Goal: Answer question/provide support: Share knowledge or assist other users

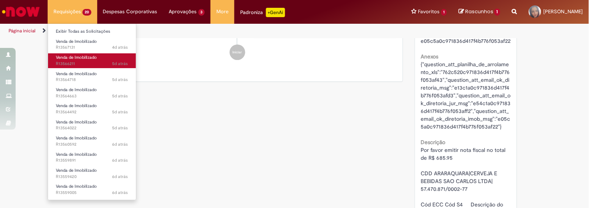
click at [86, 61] on span "5d atrás 5 dias atrás R13566211" at bounding box center [92, 64] width 72 height 6
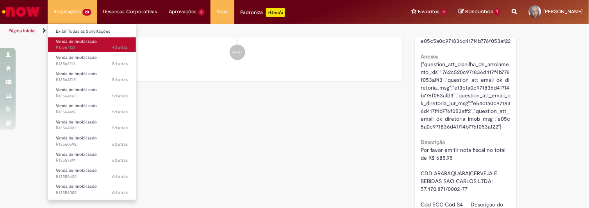
click at [80, 42] on span "Venda de Imobilizado" at bounding box center [76, 42] width 41 height 6
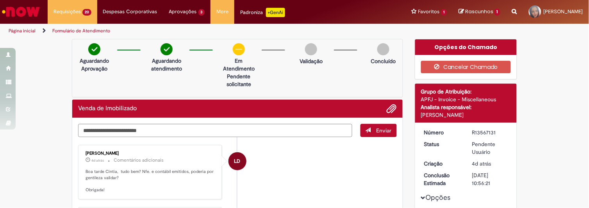
drag, startPoint x: 468, startPoint y: 131, endPoint x: 493, endPoint y: 131, distance: 24.2
click at [493, 131] on div "R13567131" at bounding box center [489, 133] width 36 height 8
copy div "R13567131"
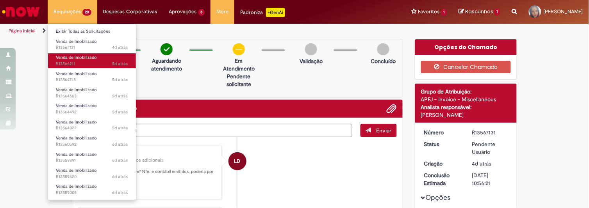
click at [68, 57] on span "Venda de Imobilizado" at bounding box center [76, 58] width 41 height 6
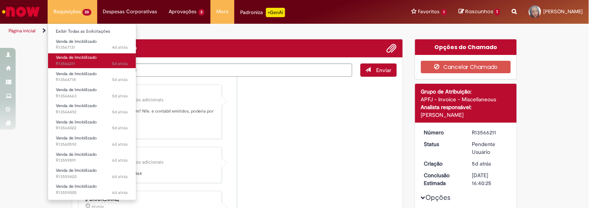
click at [69, 56] on span "Venda de Imobilizado" at bounding box center [76, 58] width 41 height 6
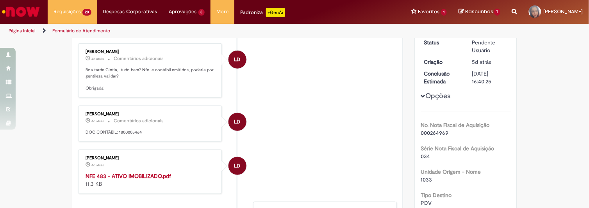
scroll to position [17, 0]
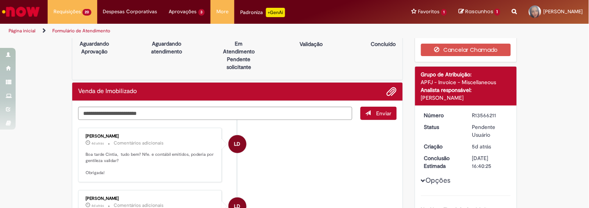
drag, startPoint x: 467, startPoint y: 115, endPoint x: 494, endPoint y: 112, distance: 27.1
click at [494, 112] on dd "R13566211" at bounding box center [490, 116] width 48 height 8
copy div "R13566211"
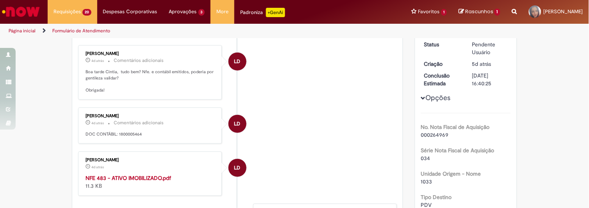
scroll to position [128, 0]
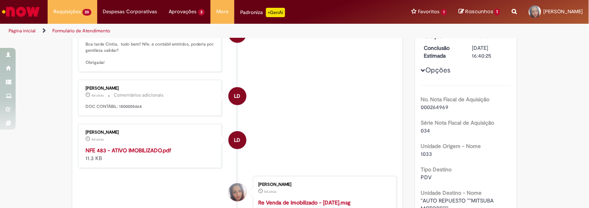
click at [160, 148] on strong "NFE 483 - ATIVO IMOBILIZADO.pdf" at bounding box center [127, 150] width 85 height 7
drag, startPoint x: 115, startPoint y: 107, endPoint x: 142, endPoint y: 107, distance: 26.9
click at [142, 107] on p "DOC CONTÁBIL: 1800005464" at bounding box center [150, 107] width 130 height 6
copy p "1800005464"
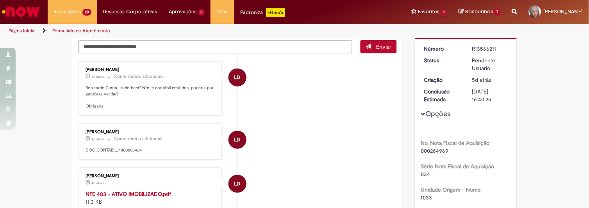
click at [117, 42] on textarea "Digite sua mensagem aqui..." at bounding box center [215, 46] width 274 height 13
type textarea "**********"
click at [377, 48] on span "Enviar" at bounding box center [383, 46] width 15 height 7
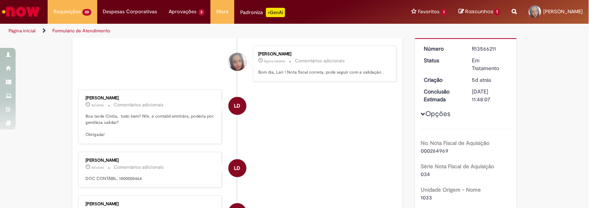
scroll to position [68, 0]
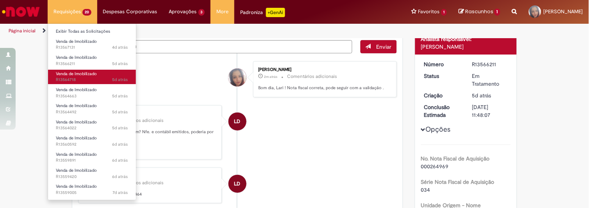
click at [87, 73] on span "Venda de Imobilizado" at bounding box center [76, 74] width 41 height 6
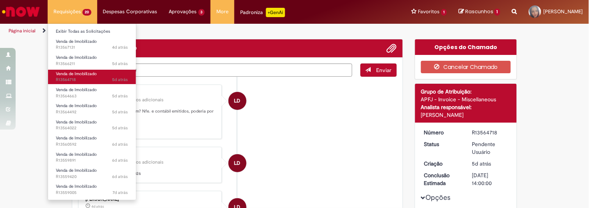
click at [69, 74] on span "Venda de Imobilizado" at bounding box center [76, 74] width 41 height 6
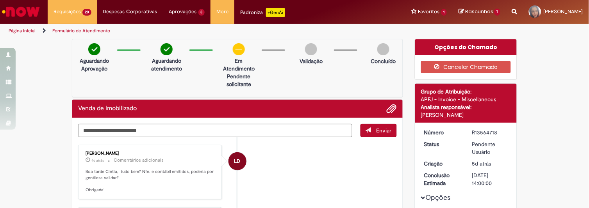
drag, startPoint x: 467, startPoint y: 132, endPoint x: 497, endPoint y: 130, distance: 29.8
click at [497, 130] on dd "R13564718" at bounding box center [490, 133] width 48 height 8
copy div "R13564718"
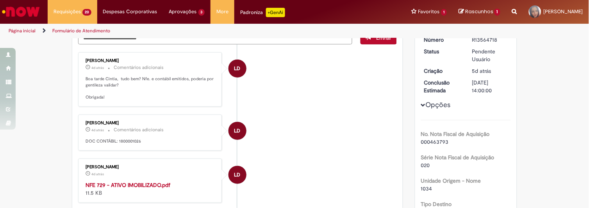
scroll to position [119, 0]
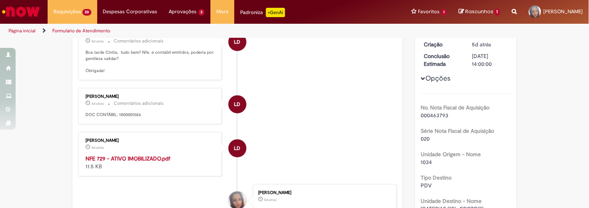
click at [154, 158] on strong "NFE 729 - ATIVO IMOBILIZADO.pdf" at bounding box center [127, 158] width 85 height 7
drag, startPoint x: 116, startPoint y: 114, endPoint x: 147, endPoint y: 114, distance: 30.8
click at [147, 114] on p "DOC CONTÁBIL: 1800001026" at bounding box center [150, 115] width 130 height 6
copy p "1800001026"
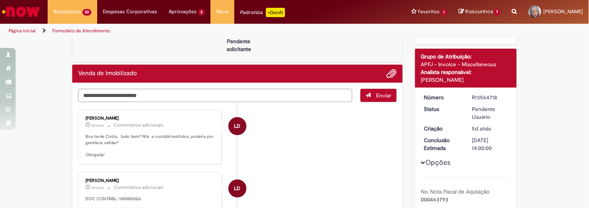
click at [122, 97] on textarea "Digite sua mensagem aqui..." at bounding box center [215, 95] width 274 height 13
type textarea "*"
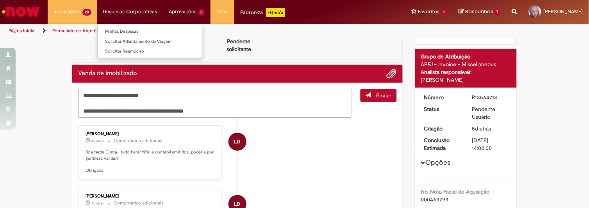
type textarea "**********"
click at [386, 92] on span "Enviar" at bounding box center [383, 95] width 15 height 7
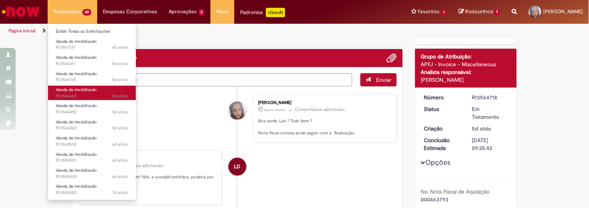
click at [68, 91] on span "Venda de Imobilizado" at bounding box center [76, 90] width 41 height 6
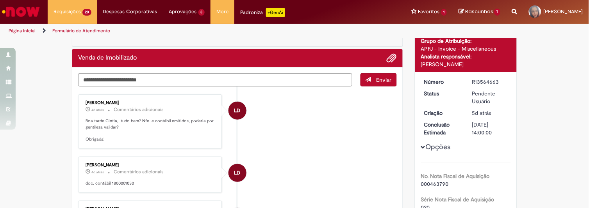
scroll to position [63, 0]
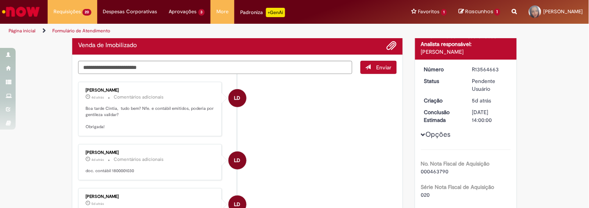
drag, startPoint x: 469, startPoint y: 68, endPoint x: 494, endPoint y: 69, distance: 25.4
click at [494, 69] on div "R13564663" at bounding box center [489, 70] width 36 height 8
copy div "R13564663"
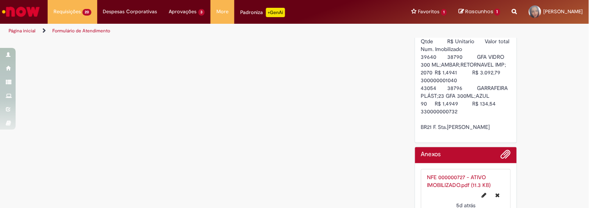
scroll to position [80, 0]
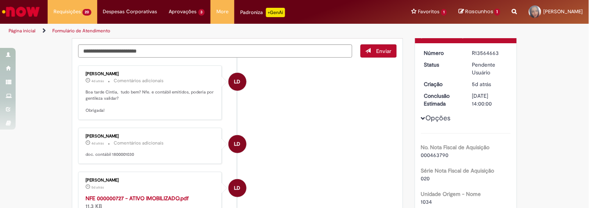
click at [142, 196] on strong "NFE 000000727 - ATIVO IMOBILIZADO.pdf" at bounding box center [136, 198] width 103 height 7
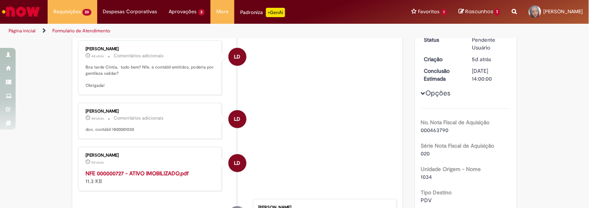
scroll to position [70, 0]
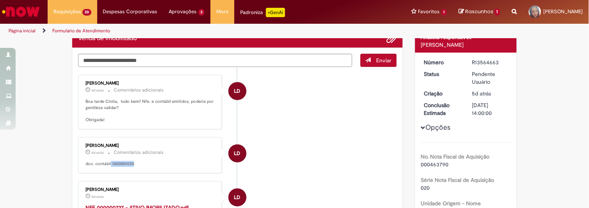
drag, startPoint x: 107, startPoint y: 162, endPoint x: 135, endPoint y: 165, distance: 28.4
click at [135, 165] on p "doc. contábil 1800001030" at bounding box center [150, 164] width 130 height 6
copy p "1800001030"
click at [126, 62] on textarea "Digite sua mensagem aqui..." at bounding box center [215, 60] width 274 height 13
type textarea "*"
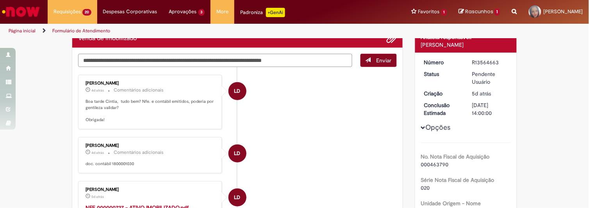
type textarea "**********"
click at [377, 63] on span "Enviar" at bounding box center [383, 60] width 15 height 7
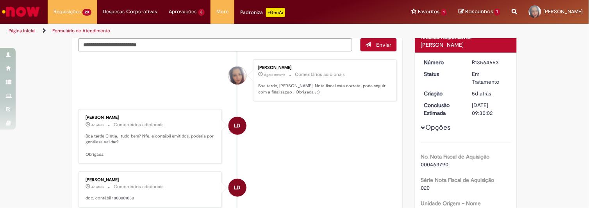
scroll to position [55, 0]
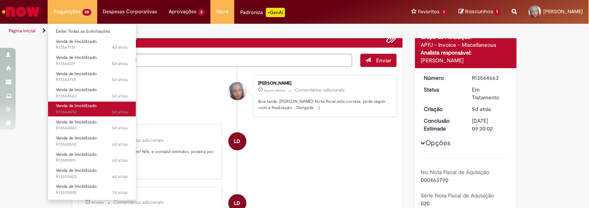
click at [72, 108] on span "Venda de Imobilizado" at bounding box center [76, 106] width 41 height 6
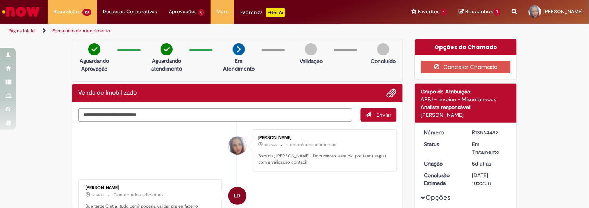
scroll to position [84, 0]
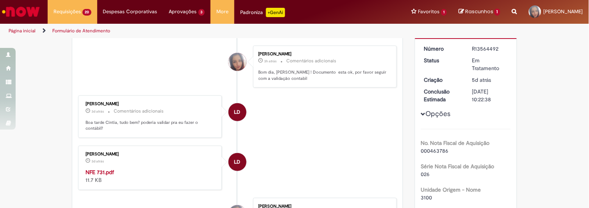
drag, startPoint x: 466, startPoint y: 47, endPoint x: 494, endPoint y: 47, distance: 28.1
click at [494, 47] on dd "R13564492" at bounding box center [490, 49] width 48 height 8
copy div "R13564492"
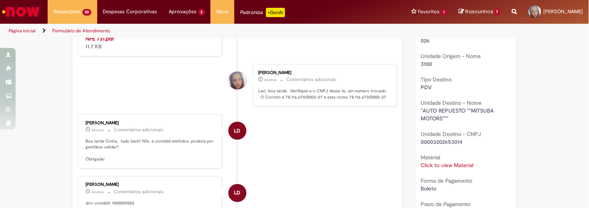
scroll to position [225, 0]
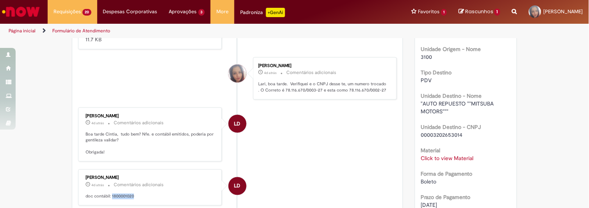
drag, startPoint x: 132, startPoint y: 188, endPoint x: 108, endPoint y: 188, distance: 24.2
click at [108, 194] on p "doc contábil: 1800001020" at bounding box center [150, 197] width 130 height 6
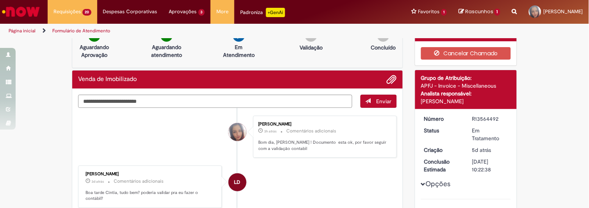
scroll to position [0, 0]
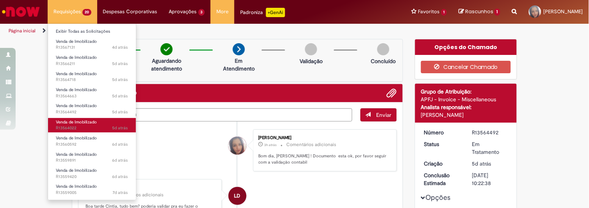
click at [68, 123] on span "Venda de Imobilizado" at bounding box center [76, 122] width 41 height 6
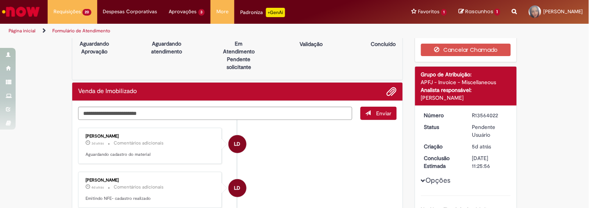
scroll to position [23, 0]
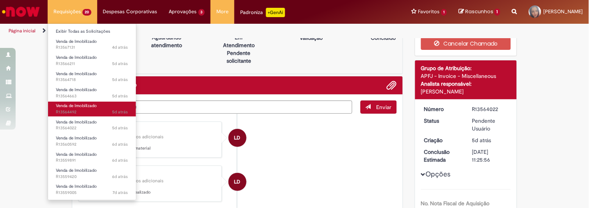
click at [82, 111] on span "5d atrás 5 dias atrás R13564492" at bounding box center [92, 112] width 72 height 6
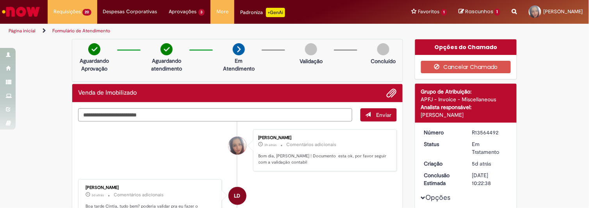
click at [506, 9] on div "Reportar problema Artigos Não encontrou base de conhecimento Catálogo Não foram…" at bounding box center [514, 12] width 17 height 24
click at [512, 11] on icon "Search from all sources" at bounding box center [514, 7] width 5 height 14
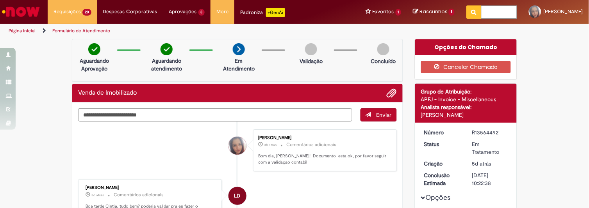
click at [488, 12] on input "text" at bounding box center [499, 11] width 36 height 13
paste input "*********"
type input "*********"
click button "Pesquisar" at bounding box center [473, 11] width 15 height 13
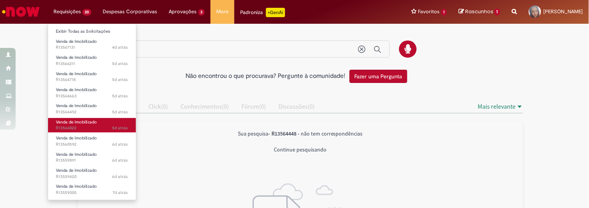
click at [91, 126] on span "5d atrás 5 dias atrás R13564022" at bounding box center [92, 128] width 72 height 6
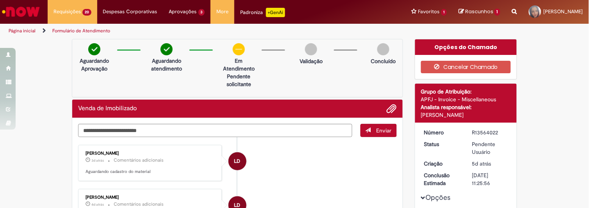
drag, startPoint x: 468, startPoint y: 132, endPoint x: 496, endPoint y: 131, distance: 28.9
click at [496, 131] on dd "R13564022" at bounding box center [490, 133] width 48 height 8
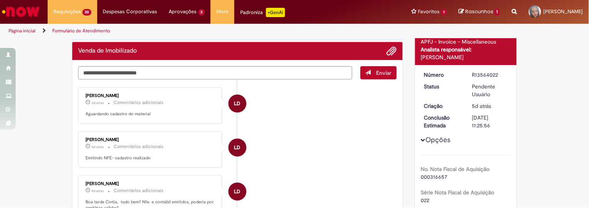
scroll to position [64, 0]
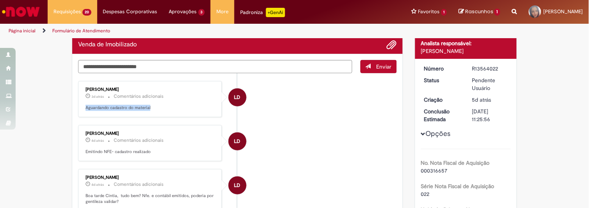
drag, startPoint x: 82, startPoint y: 108, endPoint x: 151, endPoint y: 107, distance: 69.1
click at [151, 107] on p "Aguardando cadastro do material" at bounding box center [150, 108] width 130 height 6
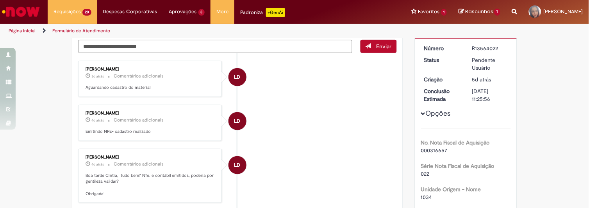
scroll to position [58, 0]
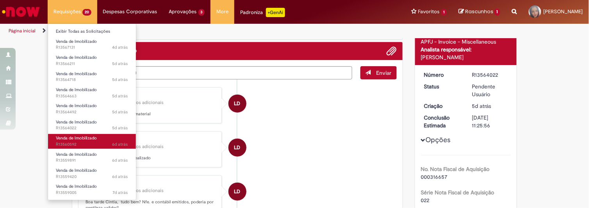
click at [64, 138] on span "Venda de Imobilizado" at bounding box center [76, 138] width 41 height 6
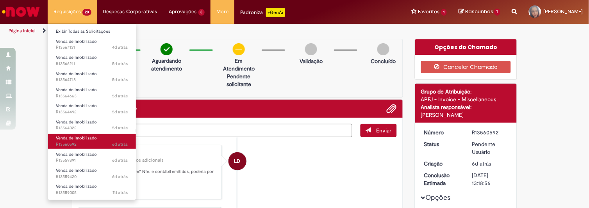
click at [64, 138] on span "Venda de Imobilizado" at bounding box center [76, 138] width 41 height 6
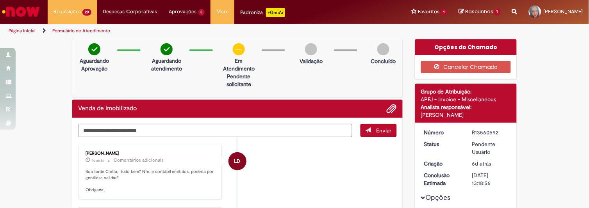
drag, startPoint x: 468, startPoint y: 131, endPoint x: 494, endPoint y: 131, distance: 26.1
click at [494, 131] on div "R13560592" at bounding box center [489, 133] width 36 height 8
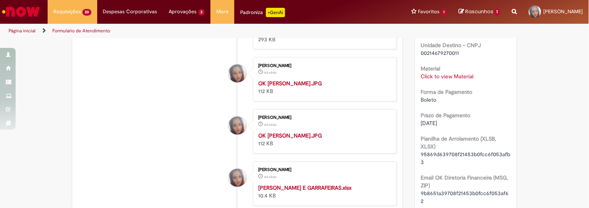
scroll to position [130, 0]
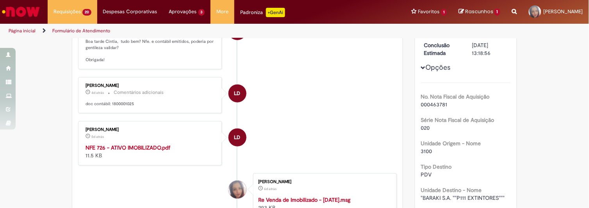
click at [150, 149] on strong "NFE 726 - ATIVO IMOBILIZADO.pdf" at bounding box center [127, 147] width 85 height 7
drag, startPoint x: 108, startPoint y: 102, endPoint x: 132, endPoint y: 103, distance: 23.8
click at [132, 103] on p "doc contábil: 1800001025" at bounding box center [150, 104] width 130 height 6
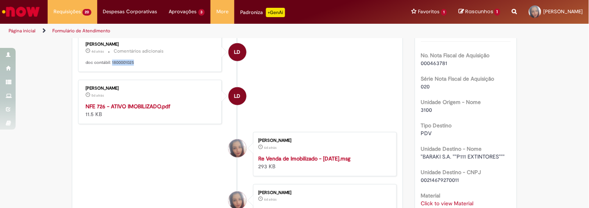
scroll to position [87, 0]
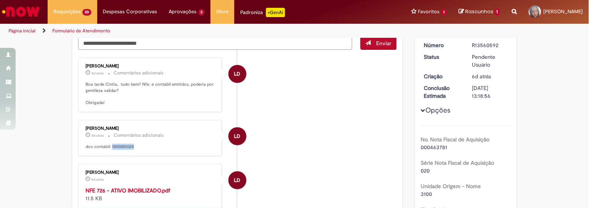
click at [105, 44] on textarea "Digite sua mensagem aqui..." at bounding box center [215, 43] width 274 height 13
type textarea "*"
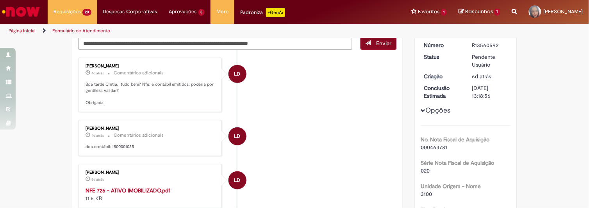
type textarea "**********"
click at [372, 41] on button "Enviar" at bounding box center [378, 43] width 36 height 13
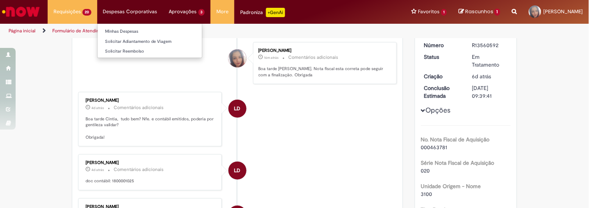
scroll to position [72, 0]
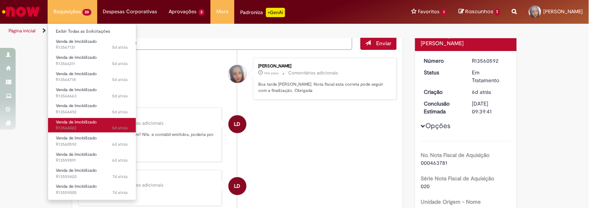
click at [82, 126] on span "5d atrás 5 dias atrás R13564022" at bounding box center [92, 128] width 72 height 6
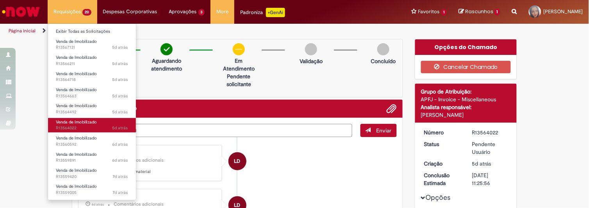
click at [82, 126] on span "5d atrás 5 dias atrás R13564022" at bounding box center [92, 128] width 72 height 6
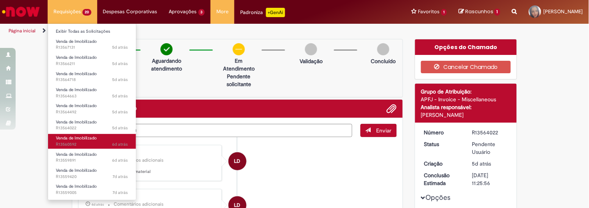
click at [64, 138] on span "Venda de Imobilizado" at bounding box center [76, 138] width 41 height 6
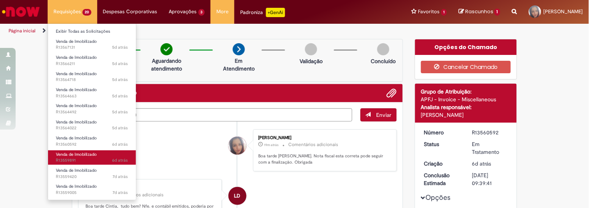
click at [73, 158] on span "6d atrás 6 dias atrás R13559891" at bounding box center [92, 161] width 72 height 6
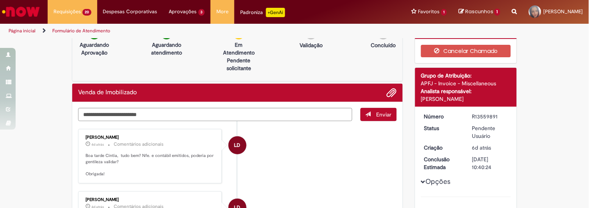
scroll to position [52, 0]
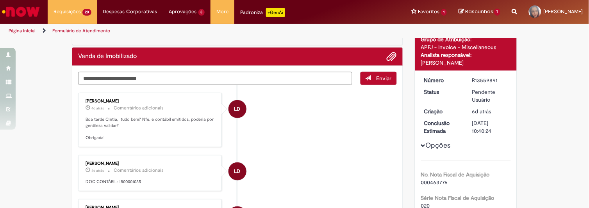
drag, startPoint x: 471, startPoint y: 78, endPoint x: 493, endPoint y: 77, distance: 22.3
click at [493, 77] on div "R13559891" at bounding box center [489, 80] width 36 height 8
drag, startPoint x: 116, startPoint y: 182, endPoint x: 140, endPoint y: 182, distance: 24.2
click at [140, 182] on p "DOC CONTÁBIL: 1800001035" at bounding box center [150, 182] width 130 height 6
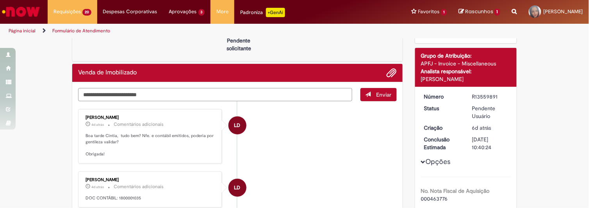
click at [122, 94] on textarea "Digite sua mensagem aqui..." at bounding box center [215, 94] width 274 height 13
type textarea "*"
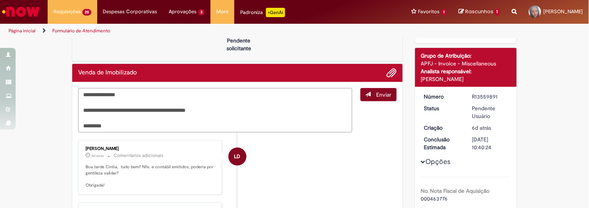
type textarea "**********"
click at [382, 90] on button "Enviar" at bounding box center [378, 94] width 36 height 13
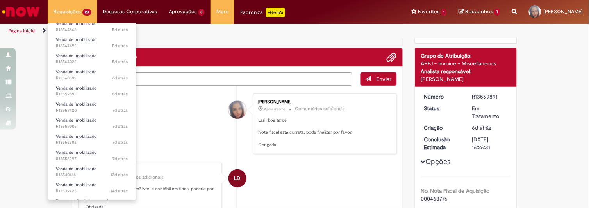
scroll to position [69, 0]
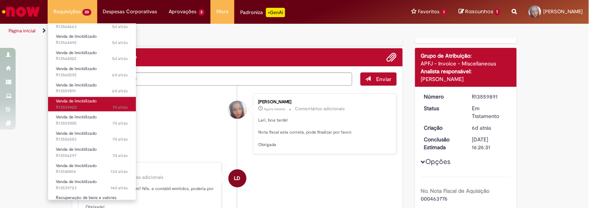
click at [86, 107] on span "7d atrás 7 dias atrás R13559420" at bounding box center [92, 108] width 72 height 6
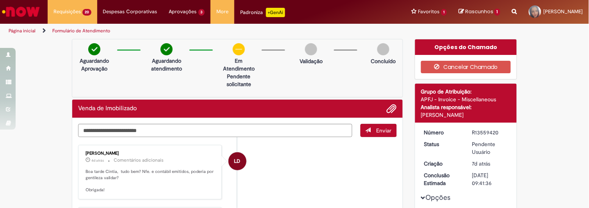
drag, startPoint x: 467, startPoint y: 132, endPoint x: 494, endPoint y: 133, distance: 27.3
click at [494, 133] on dd "R13559420" at bounding box center [490, 133] width 48 height 8
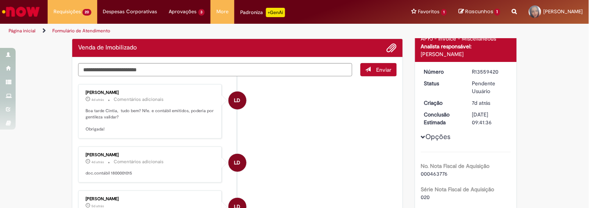
scroll to position [68, 0]
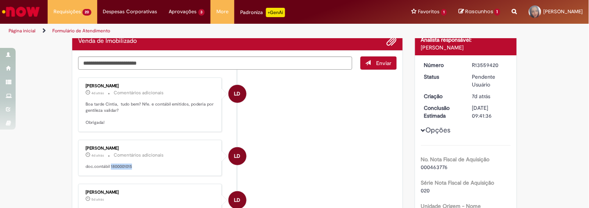
drag, startPoint x: 130, startPoint y: 165, endPoint x: 107, endPoint y: 165, distance: 22.6
click at [107, 165] on p "doc.contábil 1800001015" at bounding box center [150, 167] width 130 height 6
click at [137, 64] on textarea "Digite sua mensagem aqui..." at bounding box center [215, 63] width 274 height 13
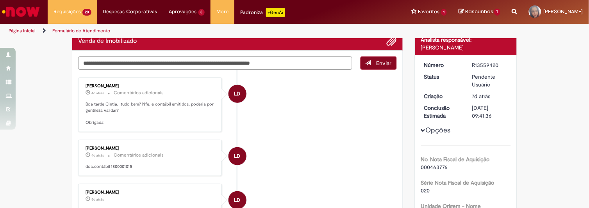
type textarea "**********"
click at [384, 67] on button "Enviar" at bounding box center [378, 63] width 36 height 13
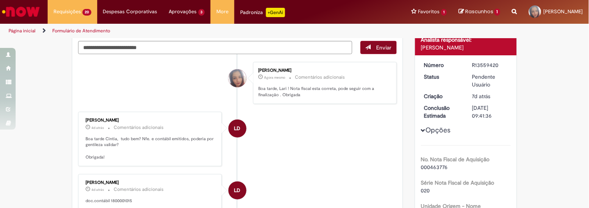
scroll to position [52, 0]
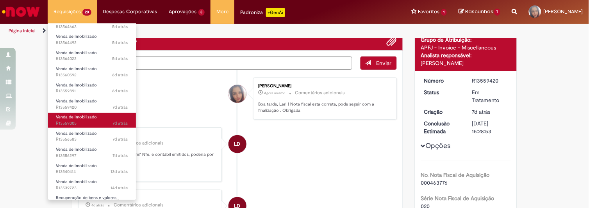
click at [73, 121] on span "7d atrás 7 dias atrás R13559005" at bounding box center [92, 124] width 72 height 6
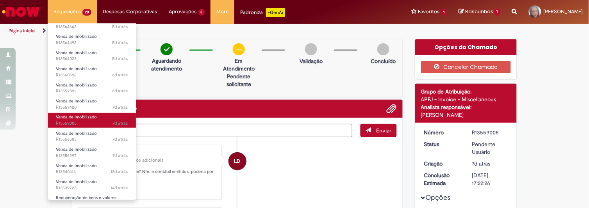
click at [73, 121] on span "7d atrás 7 dias atrás R13559005" at bounding box center [92, 124] width 72 height 6
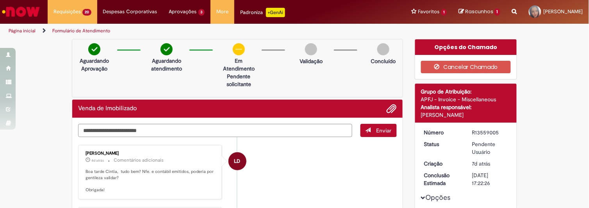
drag, startPoint x: 469, startPoint y: 133, endPoint x: 494, endPoint y: 132, distance: 25.0
click at [494, 132] on div "R13559005" at bounding box center [489, 133] width 36 height 8
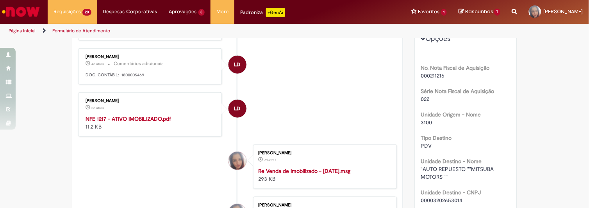
scroll to position [188, 0]
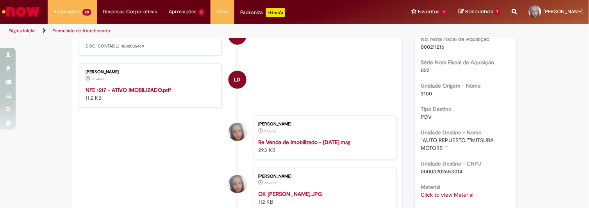
click at [134, 88] on strong "NFE 1217 - ATIVO IMOBILIZADO.pdf" at bounding box center [127, 90] width 85 height 7
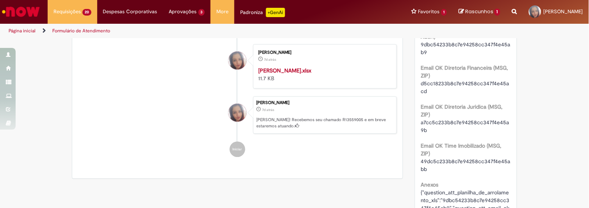
scroll to position [501, 0]
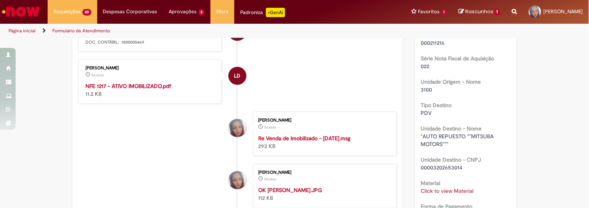
scroll to position [189, 0]
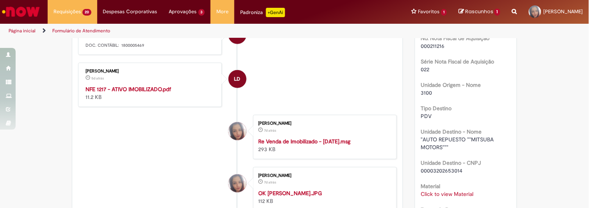
click at [298, 139] on strong "Re Venda de Imobilizado - Agosto 2025.msg" at bounding box center [304, 141] width 92 height 7
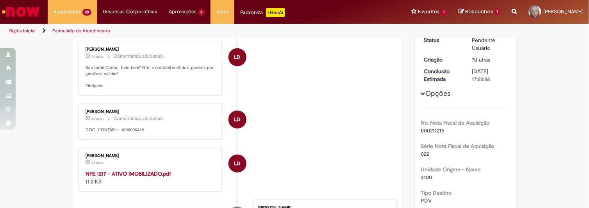
scroll to position [133, 0]
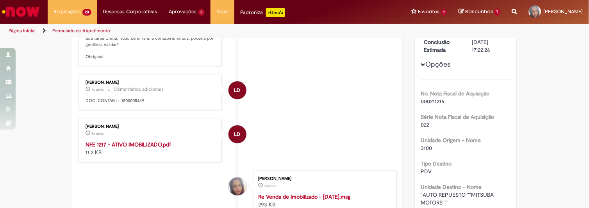
click at [148, 145] on strong "NFE 1217 - ATIVO IMOBILIZADO.pdf" at bounding box center [127, 144] width 85 height 7
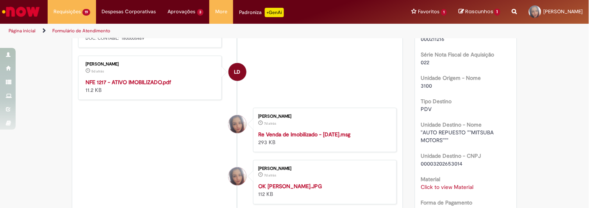
scroll to position [0, 0]
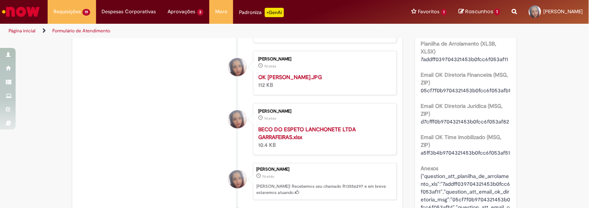
scroll to position [530, 0]
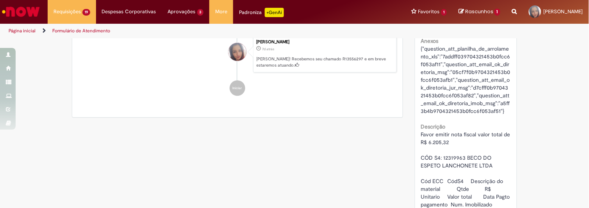
click at [299, 13] on strong "BECO DO ESPETO LANCHONETE LTDA GARRAFEIRAS.xlsx" at bounding box center [307, 5] width 98 height 15
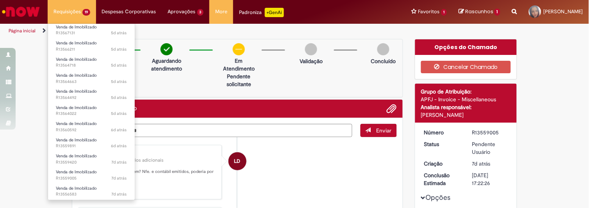
scroll to position [21, 0]
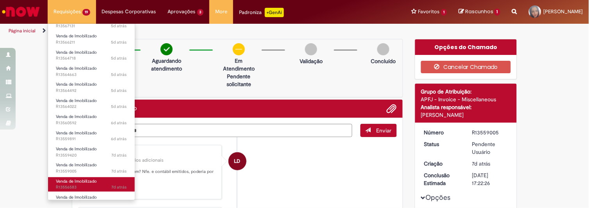
click at [76, 183] on span "Venda de Imobilizado" at bounding box center [76, 182] width 41 height 6
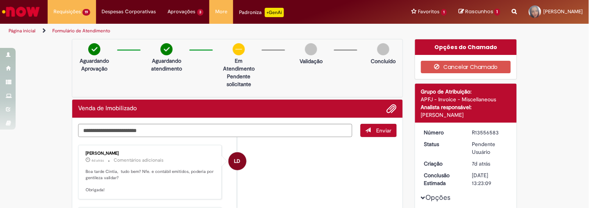
drag, startPoint x: 469, startPoint y: 133, endPoint x: 500, endPoint y: 131, distance: 31.3
click at [500, 131] on div "R13556583" at bounding box center [489, 133] width 36 height 8
copy div "R13556583"
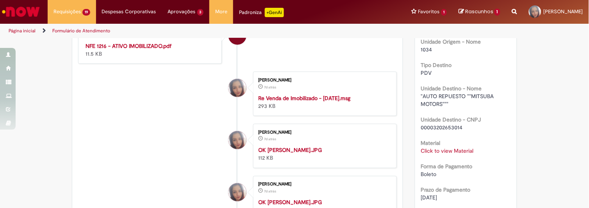
scroll to position [216, 0]
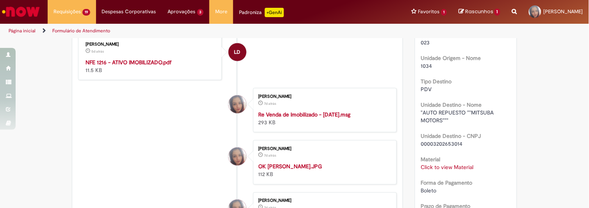
click at [120, 63] on strong "NFE 1216 - ATIVO IMOBILIZADO.pdf" at bounding box center [128, 62] width 86 height 7
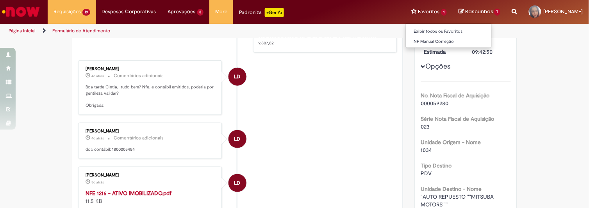
scroll to position [116, 0]
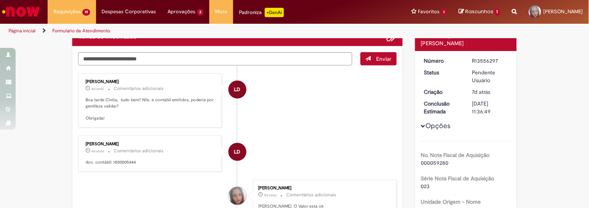
scroll to position [156, 0]
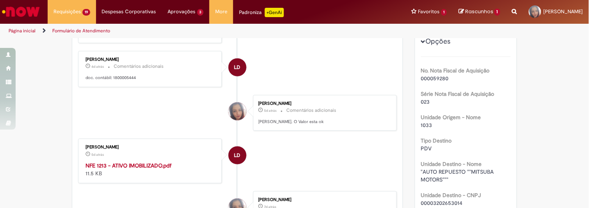
click at [138, 167] on strong "NFE 1213 - ATIVO IMOBILIZADO.pdf" at bounding box center [128, 165] width 86 height 7
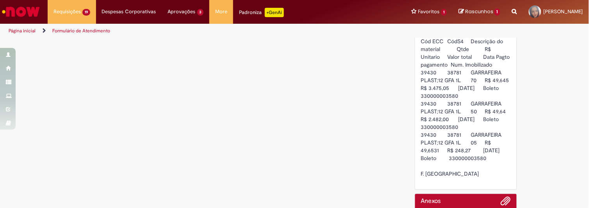
scroll to position [660, 0]
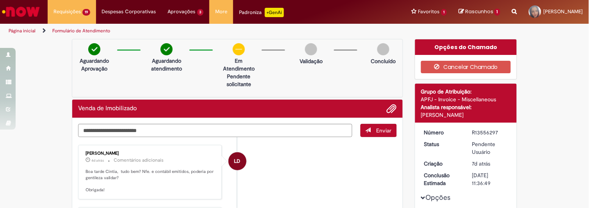
scroll to position [84, 0]
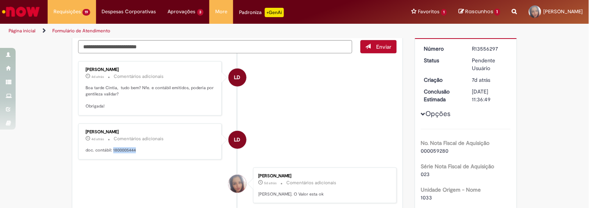
drag, startPoint x: 108, startPoint y: 147, endPoint x: 137, endPoint y: 149, distance: 28.6
click at [137, 149] on p "doc. contábil: 1800005444" at bounding box center [150, 151] width 130 height 6
copy p "1800005444"
click at [135, 148] on p "doc. contábil: 1800005444" at bounding box center [150, 151] width 130 height 6
drag, startPoint x: 132, startPoint y: 149, endPoint x: 173, endPoint y: 155, distance: 41.7
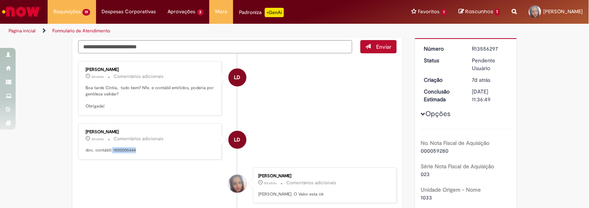
click at [110, 149] on p "doc. contábil: 1800005444" at bounding box center [150, 151] width 130 height 6
copy p "1800005444"
click at [165, 46] on textarea "Digite sua mensagem aqui..." at bounding box center [215, 46] width 274 height 13
type textarea "*"
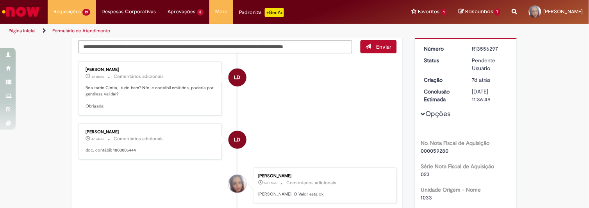
paste textarea "**********"
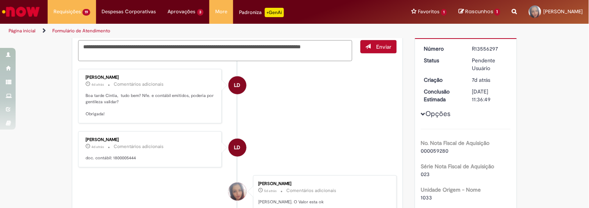
drag, startPoint x: 297, startPoint y: 48, endPoint x: 311, endPoint y: 47, distance: 14.1
click at [311, 47] on textarea "**********" at bounding box center [215, 50] width 274 height 21
click at [295, 43] on textarea "**********" at bounding box center [215, 50] width 274 height 21
click at [137, 54] on textarea "**********" at bounding box center [215, 50] width 274 height 21
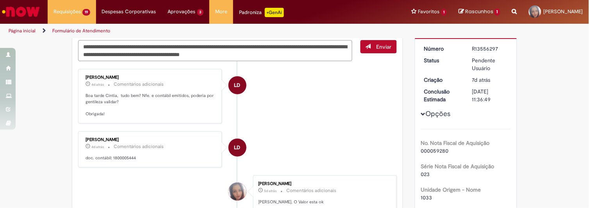
paste textarea "*********"
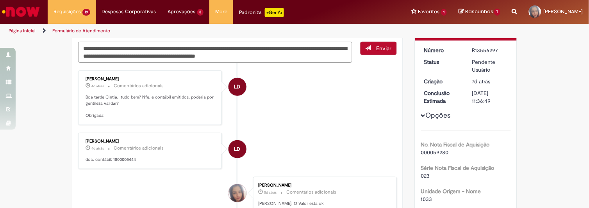
drag, startPoint x: 80, startPoint y: 44, endPoint x: 314, endPoint y: 56, distance: 234.5
click at [313, 56] on textarea "**********" at bounding box center [215, 52] width 274 height 21
type textarea "**********"
click at [376, 47] on span "Enviar" at bounding box center [383, 48] width 15 height 7
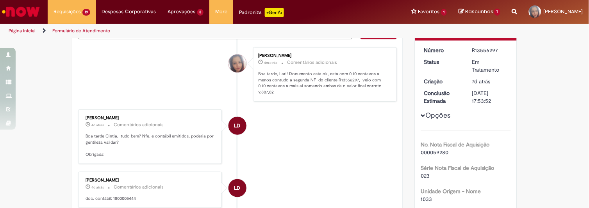
scroll to position [67, 0]
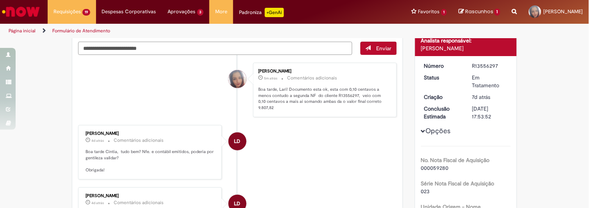
click at [127, 45] on textarea "Digite sua mensagem aqui..." at bounding box center [215, 48] width 274 height 13
paste textarea "**********"
type textarea "**********"
click at [381, 45] on span "Enviar" at bounding box center [383, 48] width 15 height 7
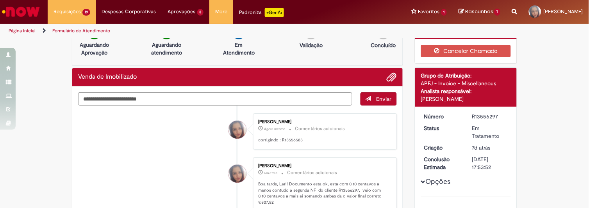
scroll to position [0, 0]
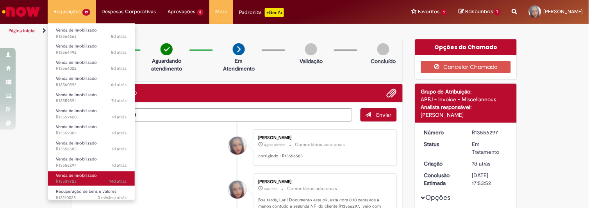
click at [84, 179] on span "14d atrás 14 dias atrás R13539723" at bounding box center [91, 182] width 71 height 6
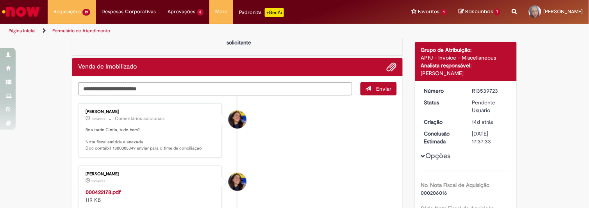
scroll to position [23, 0]
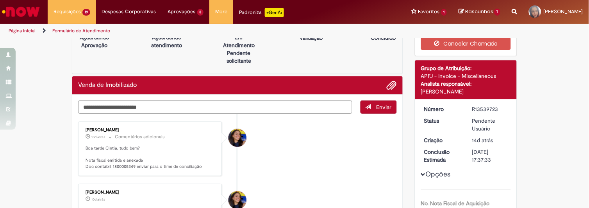
drag, startPoint x: 469, startPoint y: 108, endPoint x: 498, endPoint y: 108, distance: 28.5
click at [498, 108] on div "R13539723" at bounding box center [489, 109] width 36 height 8
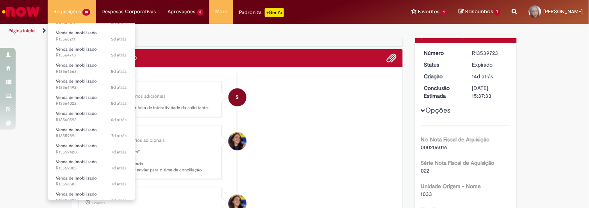
scroll to position [25, 0]
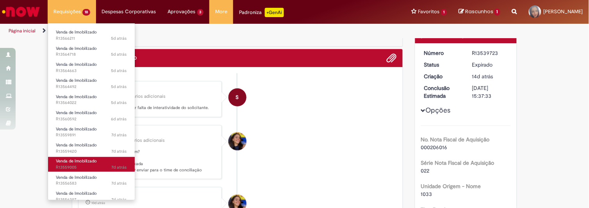
click at [84, 162] on span "Venda de Imobilizado" at bounding box center [76, 161] width 41 height 6
click at [68, 164] on span "Venda de Imobilizado" at bounding box center [76, 161] width 41 height 6
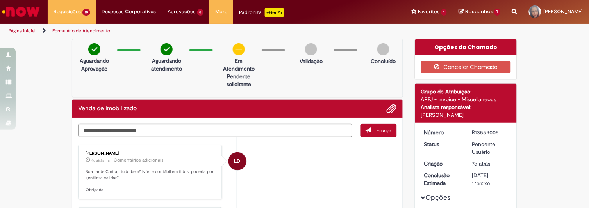
drag, startPoint x: 80, startPoint y: 153, endPoint x: 117, endPoint y: 153, distance: 36.7
click at [112, 153] on div "Larissa Davide 4d atrás 4 dias atrás Comentários adicionais Boa tarde Cintia, t…" at bounding box center [149, 173] width 139 height 50
copy div "[PERSON_NAME]"
drag, startPoint x: 467, startPoint y: 133, endPoint x: 498, endPoint y: 130, distance: 31.4
click at [498, 130] on dd "R13559005" at bounding box center [490, 133] width 48 height 8
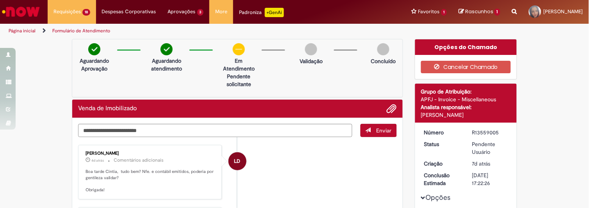
copy div "R13559005"
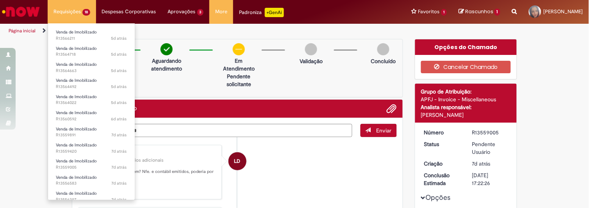
click at [84, 11] on li "Requisições 18 Exibir Todas as Solicitações Venda de Imobilizado 5d atrás 5 dia…" at bounding box center [72, 11] width 48 height 23
click at [80, 133] on span "7d atrás 7 dias atrás R13559891" at bounding box center [91, 135] width 71 height 6
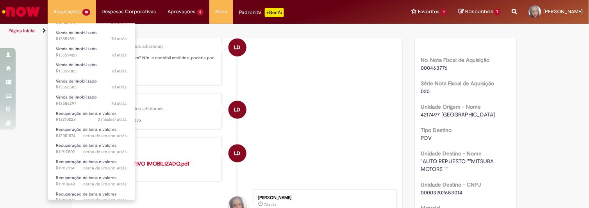
scroll to position [128, 0]
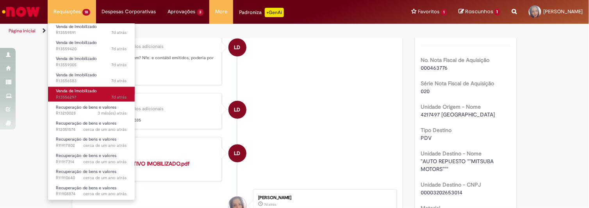
click at [69, 98] on span "7d atrás 7 dias atrás R13556297" at bounding box center [91, 97] width 71 height 6
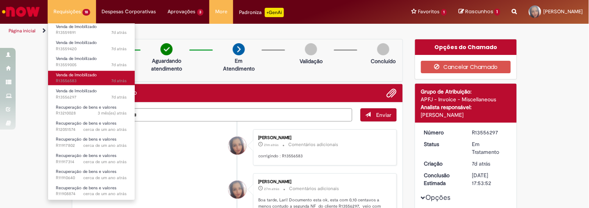
click at [106, 80] on span "7d atrás 7 dias atrás R13556583" at bounding box center [91, 81] width 71 height 6
click at [103, 78] on span "7d atrás 7 dias atrás R13556583" at bounding box center [91, 81] width 71 height 6
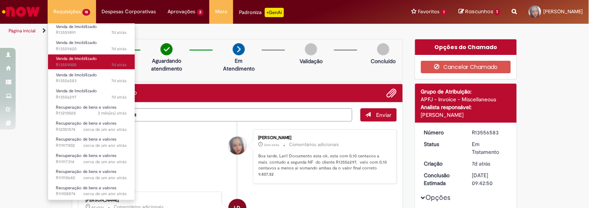
click at [87, 63] on span "7d atrás 7 dias atrás R13559005" at bounding box center [91, 65] width 71 height 6
click at [92, 61] on link "Venda de Imobilizado 7d atrás 7 dias atrás R13559005" at bounding box center [91, 62] width 87 height 14
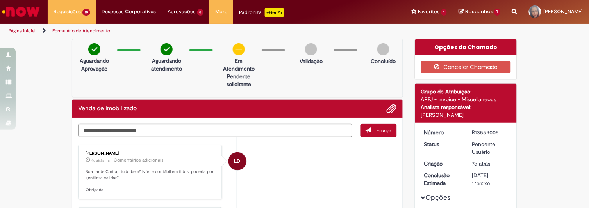
scroll to position [38, 0]
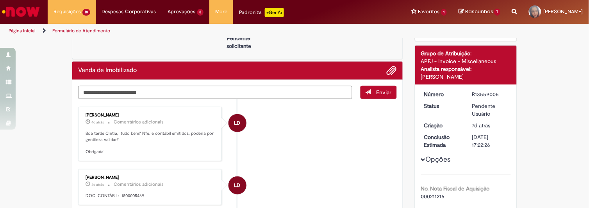
drag, startPoint x: 467, startPoint y: 91, endPoint x: 500, endPoint y: 91, distance: 32.8
click at [500, 91] on dd "R13559005" at bounding box center [490, 95] width 48 height 8
copy div "R13559005"
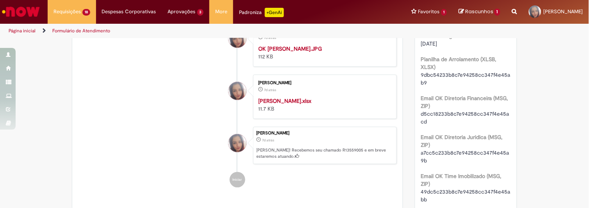
scroll to position [434, 0]
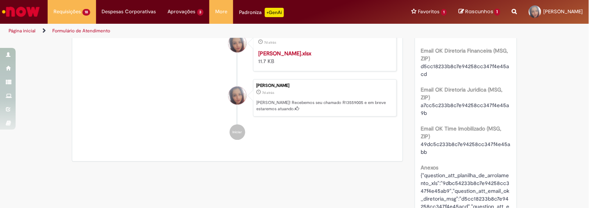
click at [295, 57] on strong "JURANDIR LOPES PEREIRA.xlsx" at bounding box center [284, 53] width 53 height 7
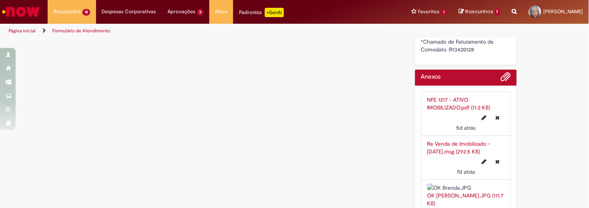
scroll to position [970, 0]
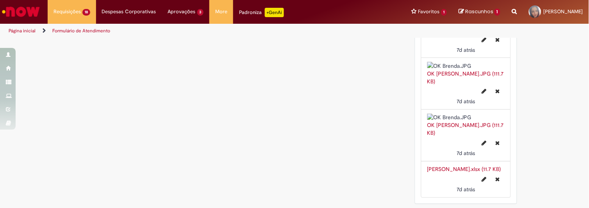
click at [473, 170] on link "JURANDIR LOPES PEREIRA.xlsx (11.7 KB)" at bounding box center [464, 169] width 74 height 7
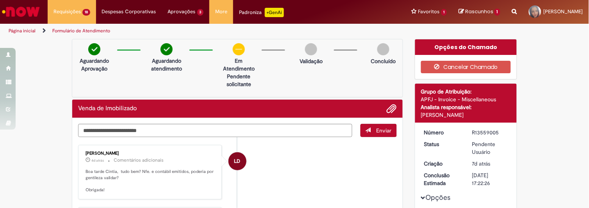
scroll to position [215, 0]
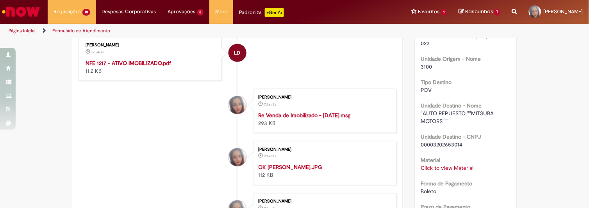
click at [122, 62] on strong "NFE 1217 - ATIVO IMOBILIZADO.pdf" at bounding box center [127, 63] width 85 height 7
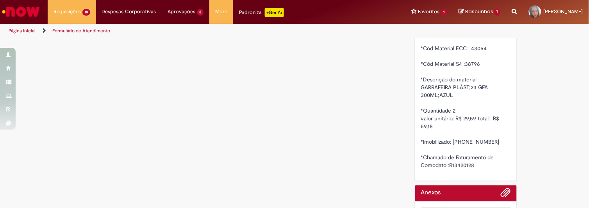
scroll to position [663, 0]
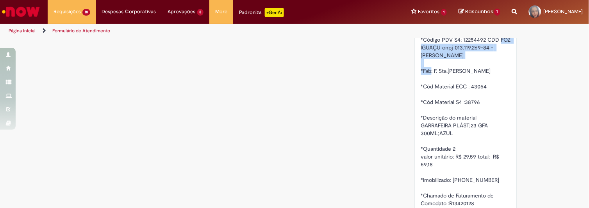
drag, startPoint x: 419, startPoint y: 48, endPoint x: 491, endPoint y: 52, distance: 71.9
click at [491, 52] on div "*Código PDV S4: 12254492 CDD FOZ IGUAÇU cnpj 013.119.269-84 - JURANDIR LOPES PE…" at bounding box center [466, 122] width 90 height 172
copy span "FOZ IGUAÇU cnpj 013.119.269-84 - JURANDIR LOPES PEREIRA"
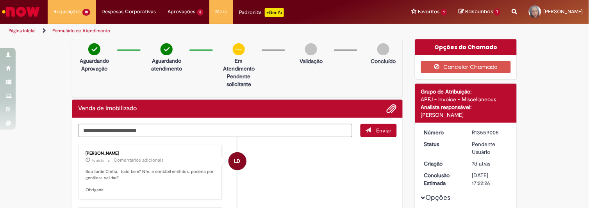
scroll to position [0, 0]
click at [120, 131] on textarea "Digite sua mensagem aqui..." at bounding box center [215, 130] width 274 height 13
paste textarea "**********"
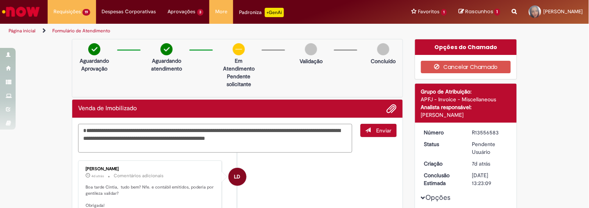
drag, startPoint x: 232, startPoint y: 139, endPoint x: 248, endPoint y: 137, distance: 16.1
click at [248, 137] on textarea "**********" at bounding box center [215, 138] width 274 height 29
drag, startPoint x: 172, startPoint y: 145, endPoint x: 185, endPoint y: 146, distance: 12.5
click at [185, 146] on textarea "**********" at bounding box center [215, 138] width 274 height 29
type textarea "**********"
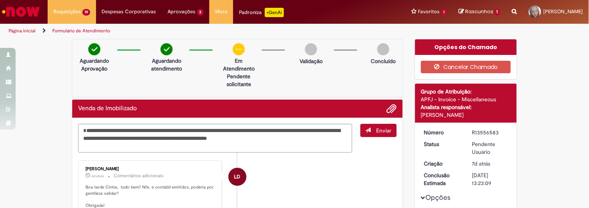
click at [380, 130] on span "Enviar" at bounding box center [383, 130] width 15 height 7
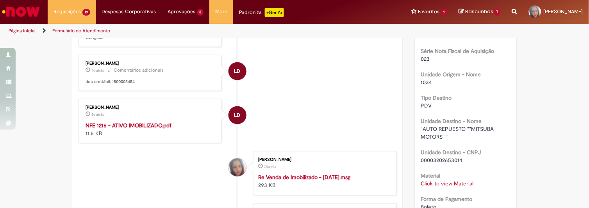
scroll to position [160, 0]
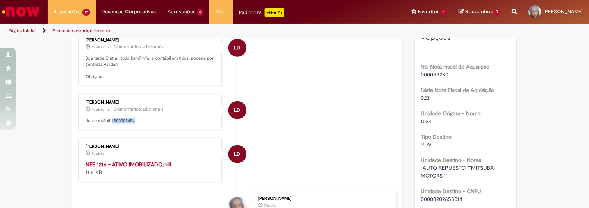
drag, startPoint x: 134, startPoint y: 118, endPoint x: 108, endPoint y: 119, distance: 26.2
click at [108, 119] on p "doc contábil: 1800005454" at bounding box center [150, 121] width 130 height 6
copy p "1800005454"
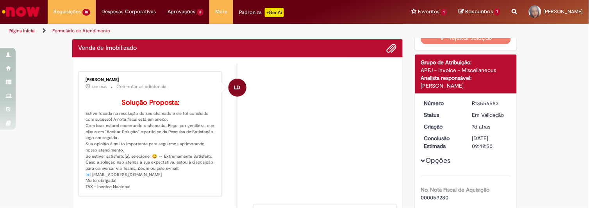
scroll to position [25, 0]
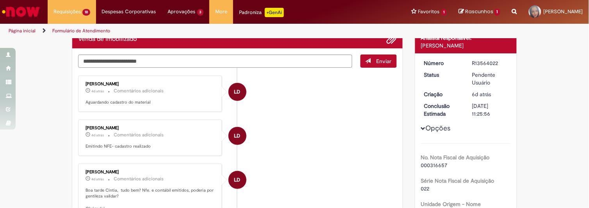
scroll to position [78, 0]
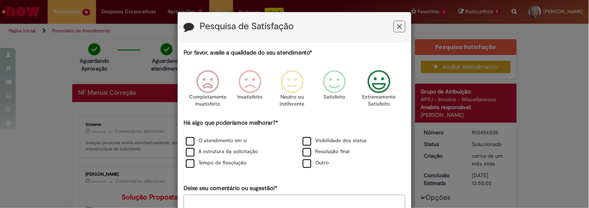
click at [372, 83] on icon "Feedback" at bounding box center [378, 81] width 29 height 23
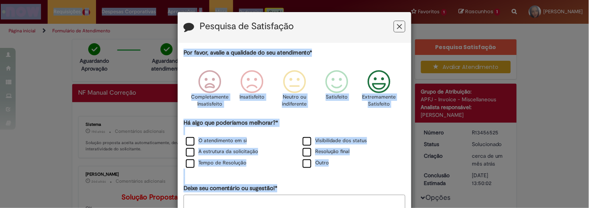
drag, startPoint x: 356, startPoint y: 23, endPoint x: 367, endPoint y: -24, distance: 48.1
click at [367, 0] on html "Pesquisa de Satisfação Por favor, avalie a qualidade do seu atendimento* Comple…" at bounding box center [294, 104] width 589 height 208
click at [380, 82] on icon "Feedback" at bounding box center [378, 81] width 29 height 23
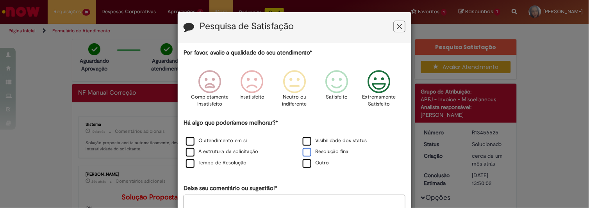
click at [306, 152] on label "Resolução final" at bounding box center [325, 151] width 47 height 7
click at [188, 140] on label "O atendimento em si" at bounding box center [216, 140] width 61 height 7
click at [191, 152] on label "A estrutura da solicitação" at bounding box center [222, 151] width 72 height 7
click at [309, 139] on label "Visibilidade dos status" at bounding box center [334, 140] width 64 height 7
click at [306, 163] on label "Outro" at bounding box center [315, 163] width 26 height 7
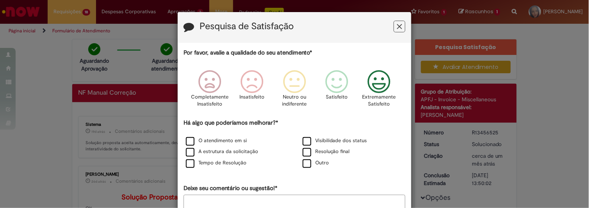
drag, startPoint x: 332, startPoint y: 26, endPoint x: 392, endPoint y: -10, distance: 70.0
click at [392, 0] on html "Pesquisa de Satisfação Por favor, avalie a qualidade do seu atendimento* Comple…" at bounding box center [294, 104] width 589 height 208
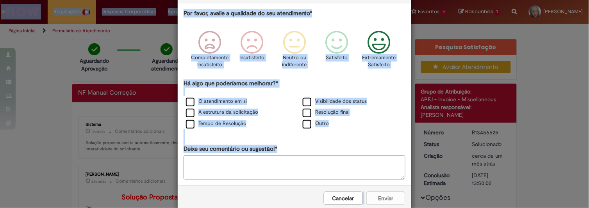
scroll to position [53, 0]
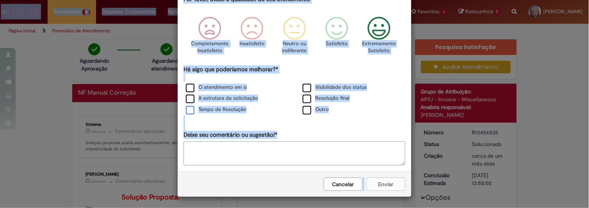
click at [186, 112] on label "Tempo de Resolução" at bounding box center [216, 109] width 60 height 7
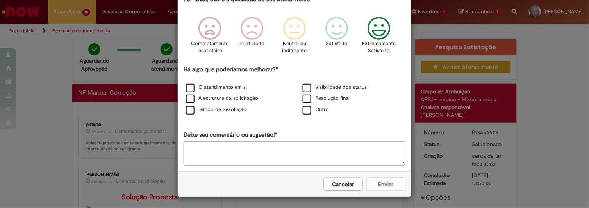
scroll to position [53, 0]
click at [306, 158] on textarea "Deixe seu comentário ou sugestão!*" at bounding box center [294, 154] width 222 height 24
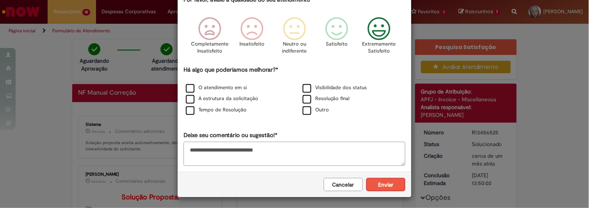
type textarea "**********"
click button "Enviar"
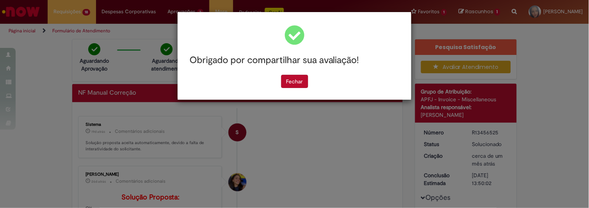
scroll to position [0, 0]
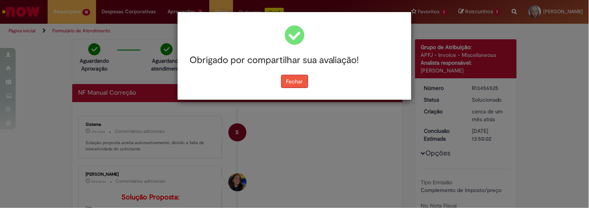
click button "Fechar"
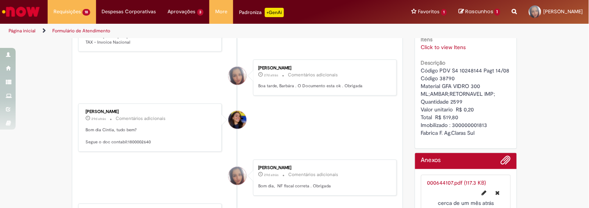
scroll to position [499, 0]
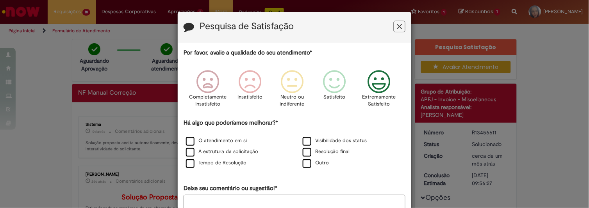
click at [380, 85] on icon "Feedback" at bounding box center [378, 81] width 29 height 23
click at [307, 142] on label "Visibilidade dos status" at bounding box center [334, 140] width 64 height 7
click at [305, 153] on label "Resolução final" at bounding box center [325, 151] width 47 height 7
click at [304, 164] on label "Outro" at bounding box center [315, 163] width 26 height 7
click at [190, 137] on div "O atendimento em si" at bounding box center [235, 142] width 115 height 10
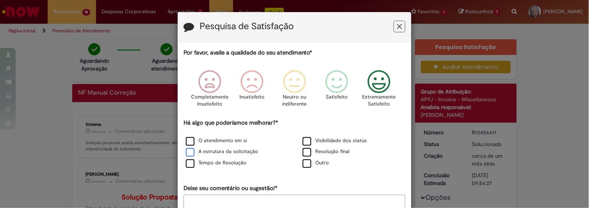
click at [186, 155] on label "A estrutura da solicitação" at bounding box center [222, 151] width 72 height 7
click at [186, 162] on label "Tempo de Resolução" at bounding box center [216, 163] width 60 height 7
click at [188, 142] on label "O atendimento em si" at bounding box center [216, 140] width 61 height 7
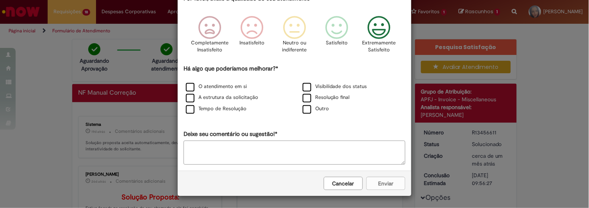
click at [307, 158] on textarea "Deixe seu comentário ou sugestão!*" at bounding box center [294, 153] width 222 height 24
type textarea "**********"
click at [372, 181] on button "Enviar" at bounding box center [385, 183] width 39 height 13
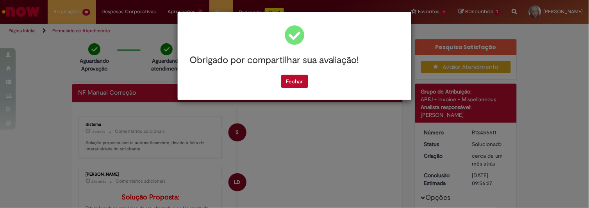
scroll to position [0, 0]
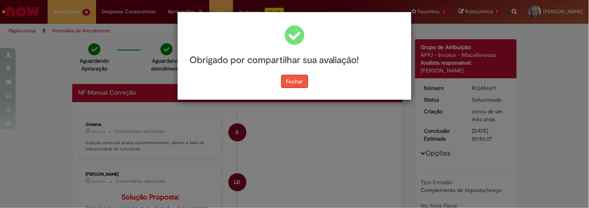
click at [297, 80] on button "Fechar" at bounding box center [294, 81] width 27 height 13
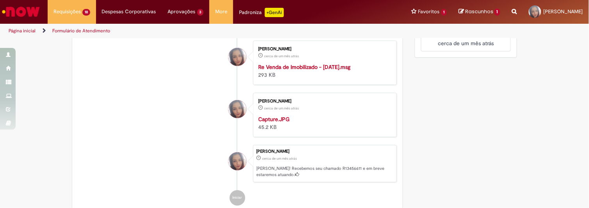
scroll to position [369, 0]
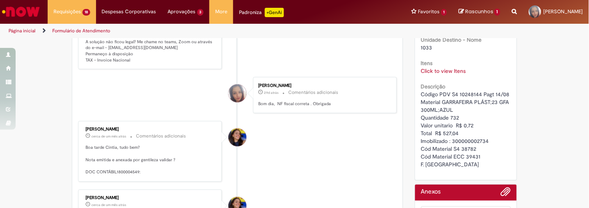
scroll to position [344, 0]
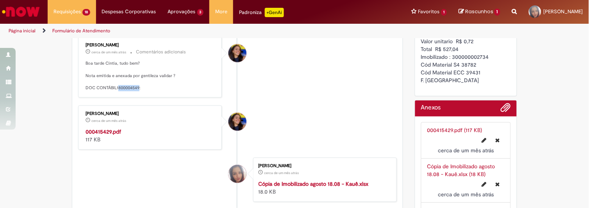
drag, startPoint x: 114, startPoint y: 104, endPoint x: 138, endPoint y: 104, distance: 23.4
click at [138, 92] on p "Boa tarde Cintia, tudo bem? Nota emitida e anexada por gentileza validar ? DOC …" at bounding box center [150, 76] width 130 height 31
click at [140, 92] on p "Boa tarde Cintia, tudo bem? Nota emitida e anexada por gentileza validar ? DOC …" at bounding box center [150, 76] width 130 height 31
drag, startPoint x: 138, startPoint y: 105, endPoint x: 114, endPoint y: 105, distance: 24.6
click at [114, 92] on p "Boa tarde Cintia, tudo bem? Nota emitida e anexada por gentileza validar ? DOC …" at bounding box center [150, 76] width 130 height 31
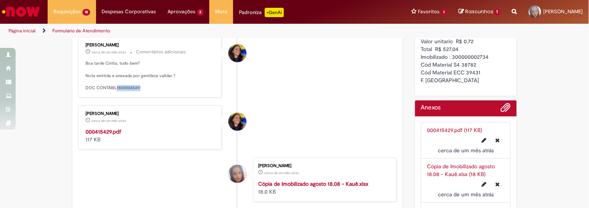
copy p "1800004549:"
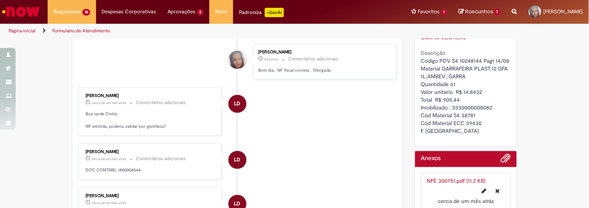
scroll to position [298, 0]
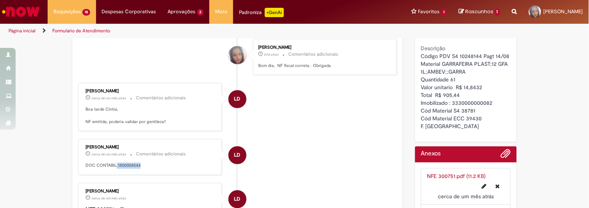
drag, startPoint x: 140, startPoint y: 183, endPoint x: 126, endPoint y: 183, distance: 14.0
click at [116, 169] on p "DOC CONTABIL 1800004544" at bounding box center [150, 166] width 130 height 6
click at [148, 169] on p "DOC CONTABIL 1800004544" at bounding box center [150, 166] width 130 height 6
drag, startPoint x: 114, startPoint y: 181, endPoint x: 142, endPoint y: 181, distance: 28.1
click at [142, 169] on p "DOC CONTABIL 1800004544" at bounding box center [150, 166] width 130 height 6
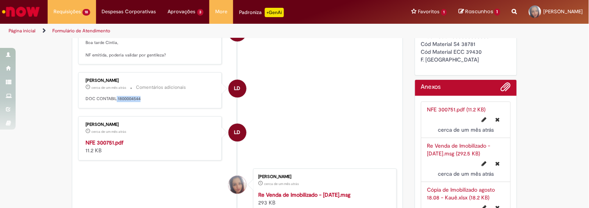
scroll to position [368, 0]
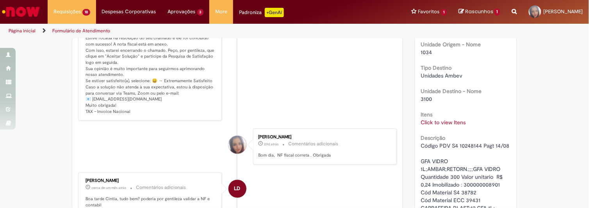
scroll to position [423, 0]
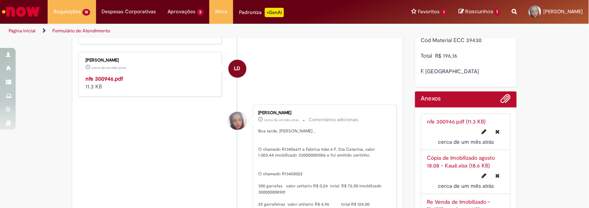
drag, startPoint x: 133, startPoint y: 50, endPoint x: 109, endPoint y: 52, distance: 24.3
click at [108, 38] on p "doc contábil: 1800003425" at bounding box center [150, 35] width 130 height 6
copy p "1800003425"
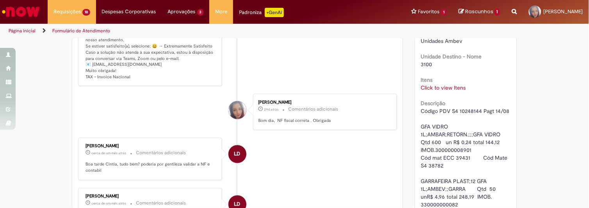
scroll to position [285, 0]
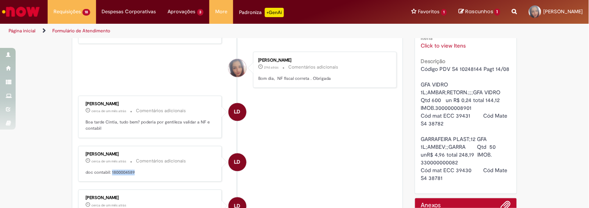
drag, startPoint x: 132, startPoint y: 187, endPoint x: 142, endPoint y: 190, distance: 11.2
click at [108, 176] on p "doc contabil: 1800004589" at bounding box center [150, 173] width 130 height 6
copy p "1800004589"
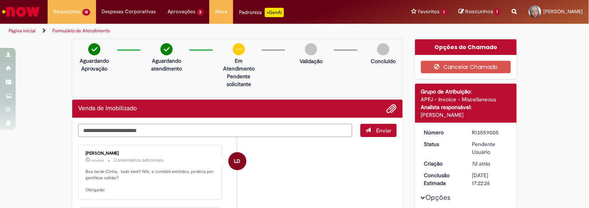
scroll to position [84, 0]
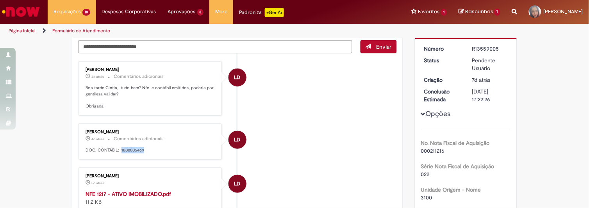
drag, startPoint x: 118, startPoint y: 149, endPoint x: 141, endPoint y: 151, distance: 23.5
click at [141, 151] on p "DOC. CONTÁBIL: 1800005469" at bounding box center [150, 151] width 130 height 6
copy p "1800005469"
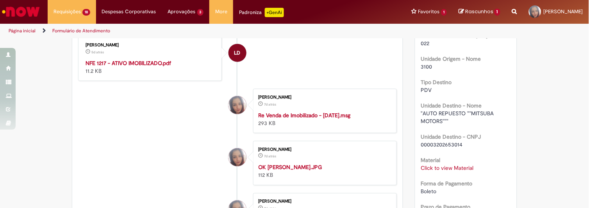
scroll to position [0, 0]
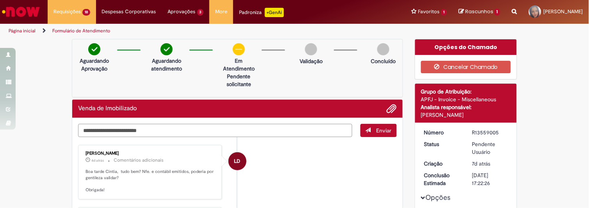
click at [170, 127] on textarea "Digite sua mensagem aqui..." at bounding box center [215, 130] width 274 height 13
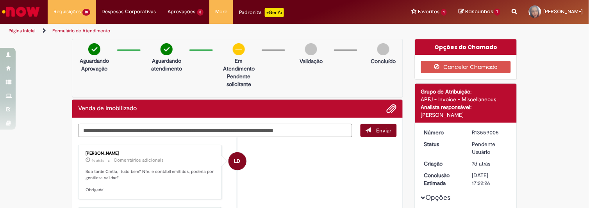
type textarea "**********"
click at [370, 128] on button "Enviar" at bounding box center [378, 130] width 36 height 13
click at [372, 130] on span "Enviar" at bounding box center [379, 130] width 36 height 13
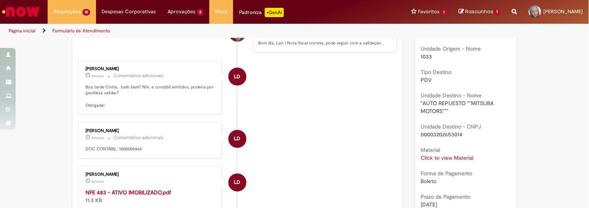
scroll to position [242, 0]
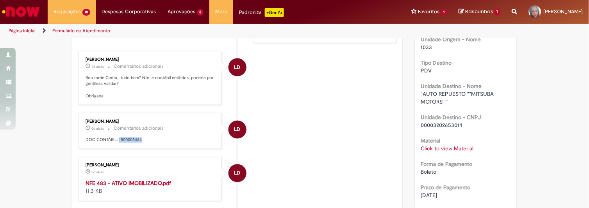
drag, startPoint x: 116, startPoint y: 151, endPoint x: 140, endPoint y: 151, distance: 24.2
click at [140, 144] on p "DOC CONTÁBIL: 1800005464" at bounding box center [150, 140] width 130 height 6
copy p "1800005464"
click at [512, 11] on icon "Search from all sources" at bounding box center [514, 7] width 5 height 14
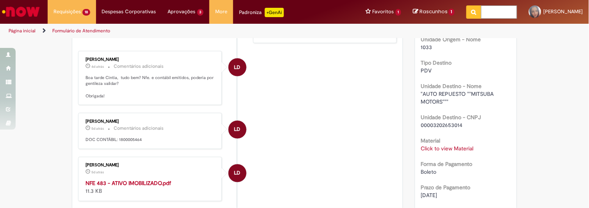
click at [481, 12] on input "text" at bounding box center [499, 11] width 36 height 13
paste input "*********"
type input "*********"
click button "Pesquisar" at bounding box center [473, 11] width 15 height 13
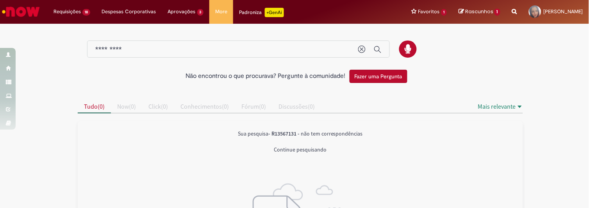
drag, startPoint x: 294, startPoint y: 133, endPoint x: 270, endPoint y: 133, distance: 24.2
click at [270, 133] on span "- R13567131 -" at bounding box center [283, 133] width 31 height 7
click at [216, 77] on h2 "Não encontrou o que procurava? Pergunte à comunidade!" at bounding box center [266, 76] width 160 height 7
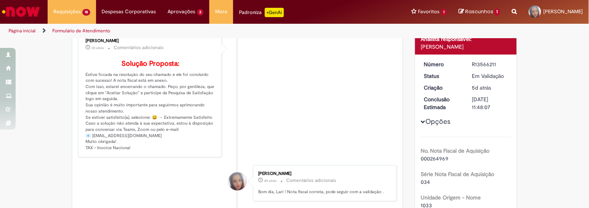
scroll to position [344, 0]
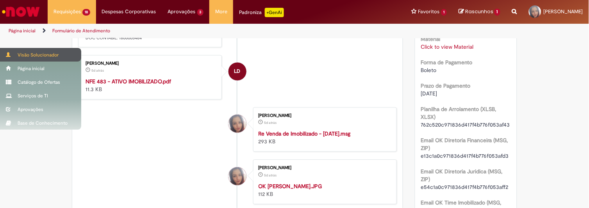
click at [12, 56] on div "Visão Solucionador" at bounding box center [40, 55] width 81 height 14
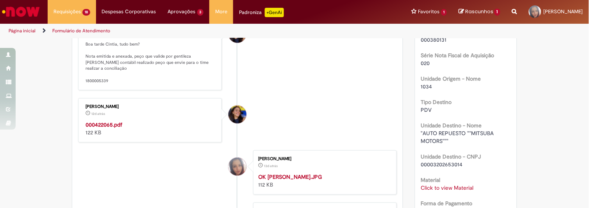
scroll to position [125, 0]
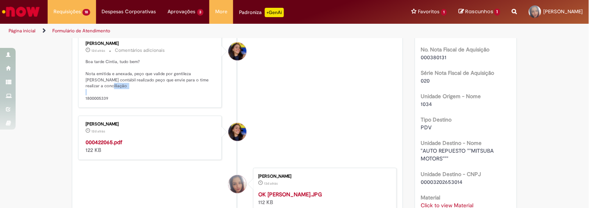
drag, startPoint x: 82, startPoint y: 96, endPoint x: 108, endPoint y: 96, distance: 26.2
click at [108, 96] on p "Boa tarde Cintia, tudo bem? Nota emitida e anexada, peço que valide por gentile…" at bounding box center [150, 80] width 130 height 43
copy p "1800005339"
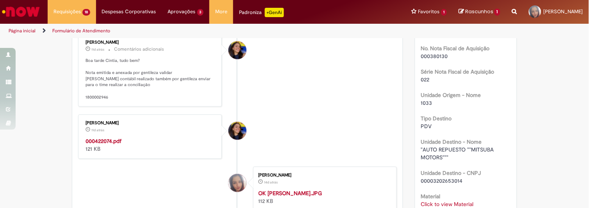
scroll to position [150, 0]
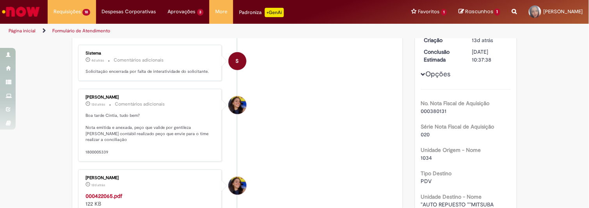
scroll to position [79, 0]
